Goal: Information Seeking & Learning: Learn about a topic

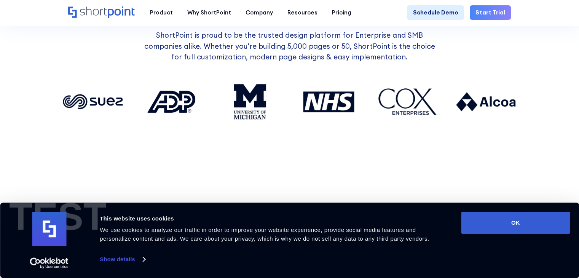
scroll to position [723, 0]
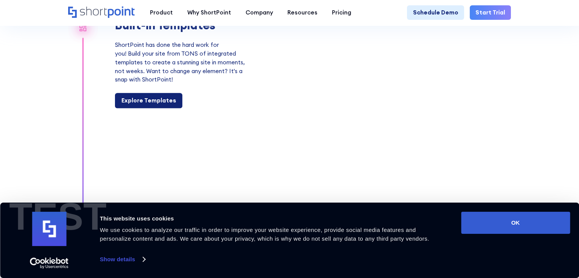
drag, startPoint x: 144, startPoint y: 108, endPoint x: 150, endPoint y: 106, distance: 6.3
click at [144, 105] on div "Explore Templates" at bounding box center [148, 100] width 55 height 9
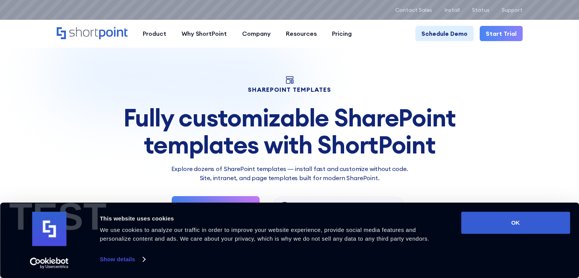
click at [100, 35] on icon "Home" at bounding box center [113, 33] width 29 height 12
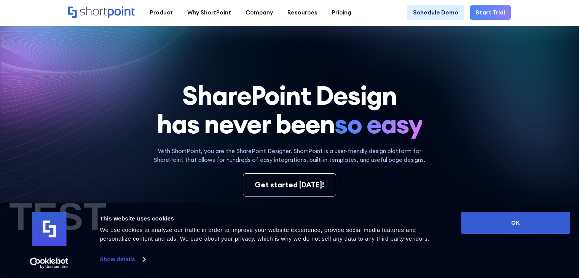
scroll to position [190, 0]
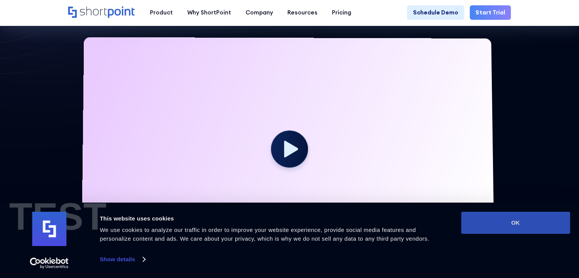
click at [524, 226] on button "OK" at bounding box center [515, 222] width 109 height 22
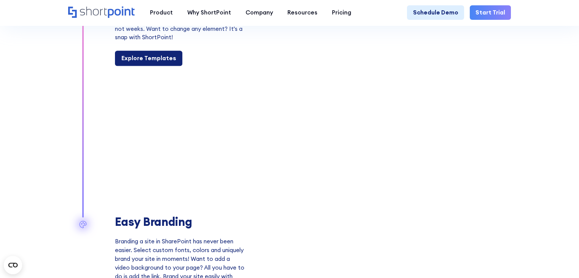
scroll to position [723, 0]
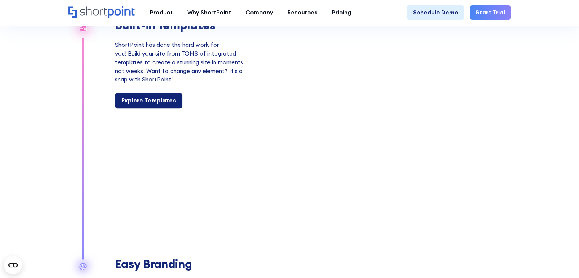
click at [157, 105] on div "Explore Templates" at bounding box center [148, 100] width 55 height 9
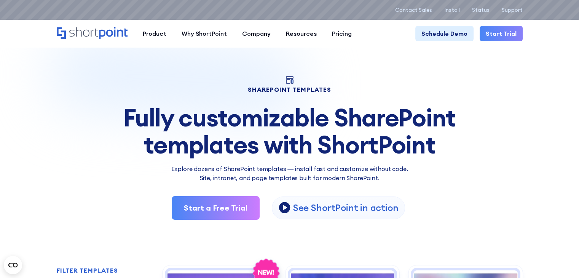
click at [99, 81] on div "SHAREPOINT TEMPLATES Fully customizable SharePoint templates with ShortPoint Ex…" at bounding box center [290, 147] width 466 height 143
